Goal: Complete application form

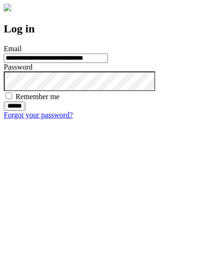
type input "**********"
click at [25, 111] on input "******" at bounding box center [15, 105] width 22 height 9
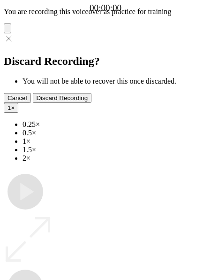
type input "**********"
